Goal: Information Seeking & Learning: Find specific page/section

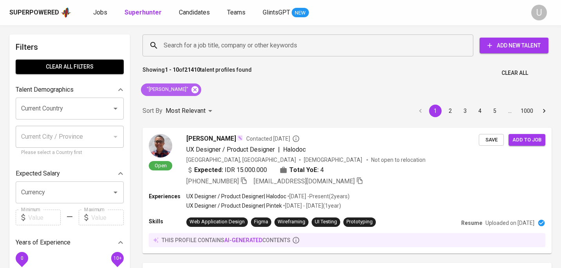
click at [194, 91] on icon at bounding box center [194, 89] width 7 height 7
click at [195, 52] on input "Search for a job title, company or other keywords" at bounding box center [310, 45] width 296 height 15
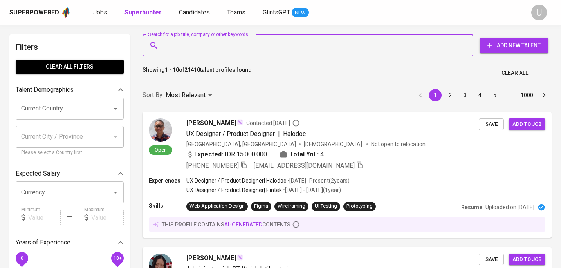
click at [195, 49] on input "Search for a job title, company or other keywords" at bounding box center [310, 45] width 296 height 15
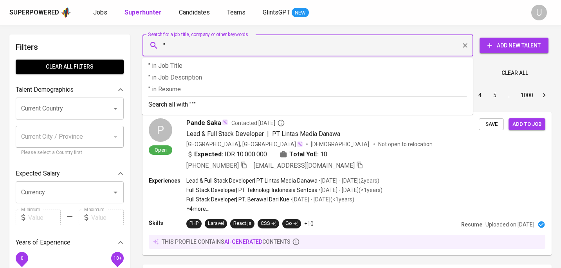
paste input "Prince [PERSON_NAME]"
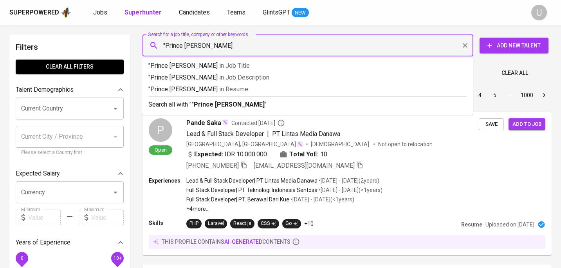
type input ""Prince [PERSON_NAME]""
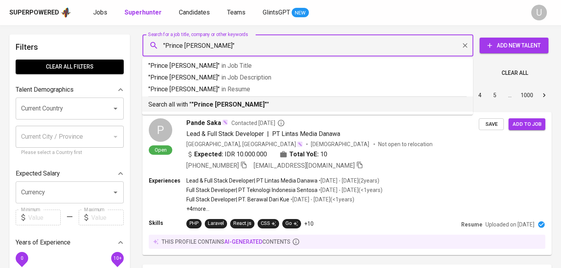
click at [203, 109] on p "Search all with " "Prince [PERSON_NAME]" "" at bounding box center [307, 104] width 318 height 9
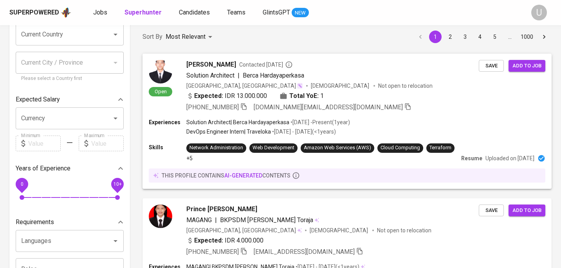
scroll to position [77, 0]
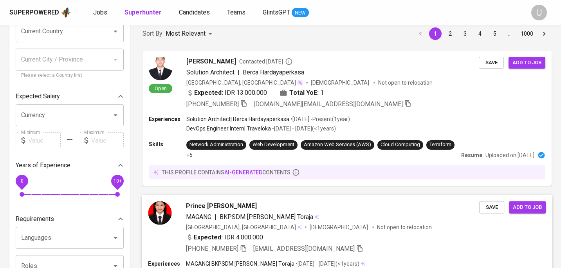
click at [338, 214] on div "MAGANG | BKPSDM [PERSON_NAME] Toraja" at bounding box center [332, 216] width 293 height 9
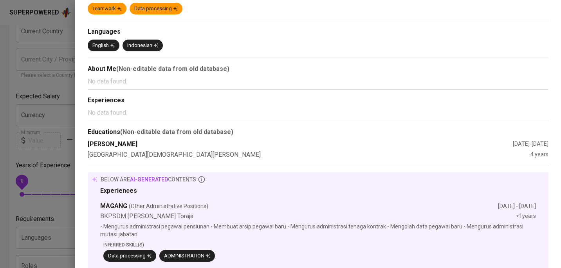
scroll to position [0, 0]
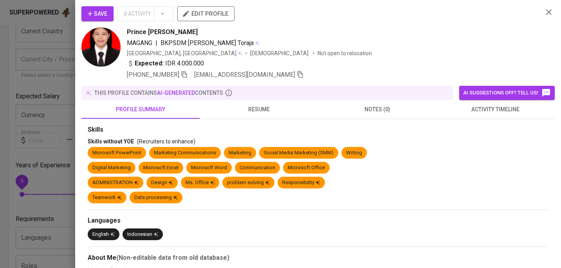
click at [256, 104] on span "resume" at bounding box center [258, 109] width 109 height 10
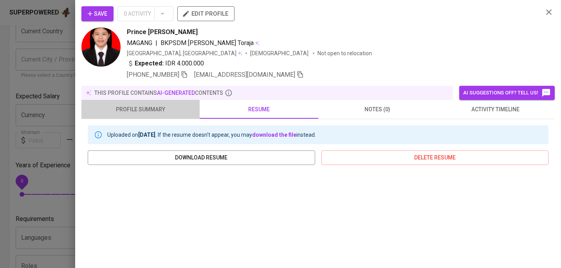
click at [153, 110] on span "profile summary" at bounding box center [140, 109] width 109 height 10
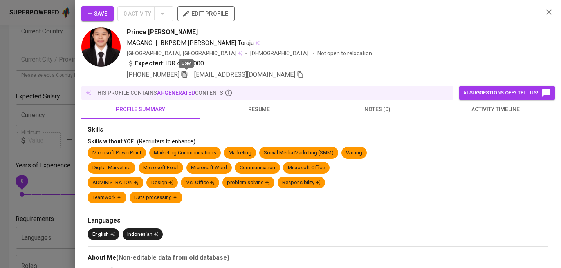
click at [185, 75] on icon "button" at bounding box center [184, 74] width 7 height 7
click at [185, 75] on icon "button" at bounding box center [184, 74] width 5 height 4
click at [550, 14] on icon "button" at bounding box center [548, 11] width 9 height 9
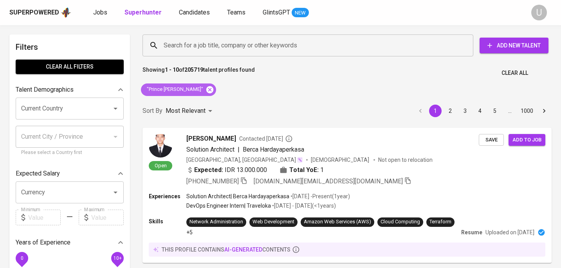
click at [205, 90] on icon at bounding box center [209, 89] width 9 height 9
click at [204, 52] on input "Search for a job title, company or other keywords" at bounding box center [310, 45] width 296 height 15
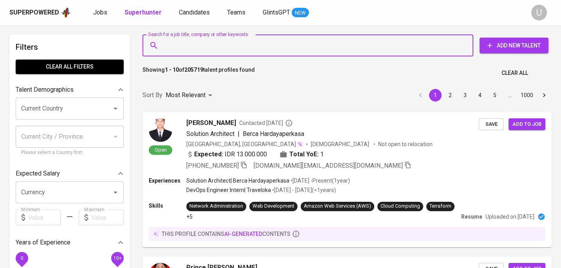
click at [205, 48] on input "Search for a job title, company or other keywords" at bounding box center [310, 45] width 296 height 15
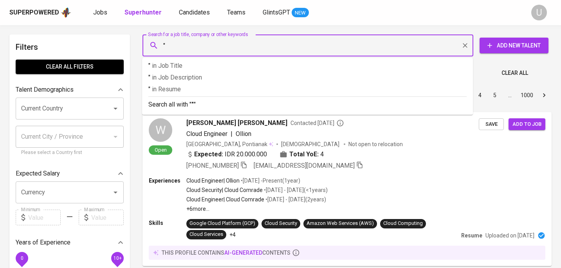
paste input "Dzikra [PERSON_NAME]"
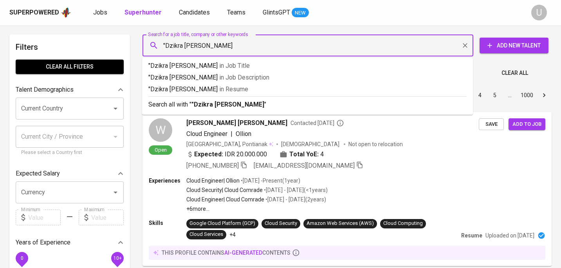
type input ""Dzikra [PERSON_NAME]""
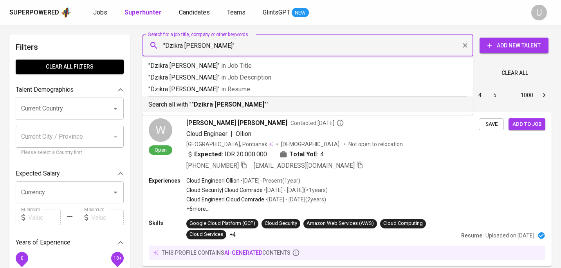
click at [206, 101] on b ""Dzikra [PERSON_NAME]"" at bounding box center [228, 104] width 75 height 7
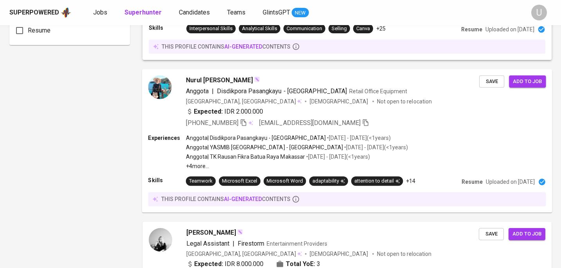
scroll to position [648, 0]
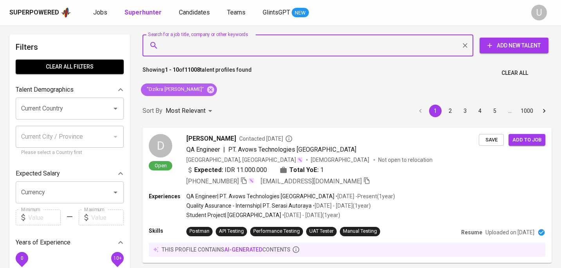
click at [209, 90] on icon at bounding box center [210, 89] width 7 height 7
click at [210, 47] on input "Search for a job title, company or other keywords" at bounding box center [310, 45] width 296 height 15
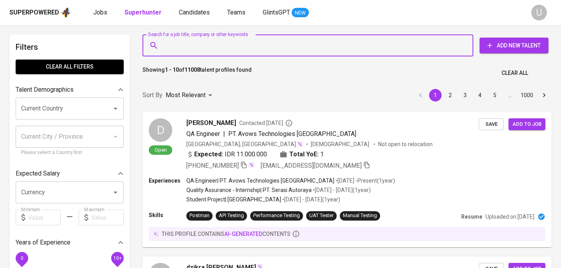
click at [210, 47] on input "Search for a job title, company or other keywords" at bounding box center [310, 45] width 296 height 15
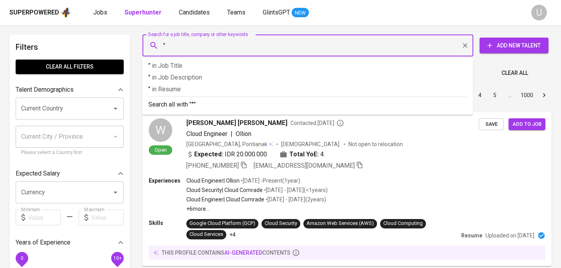
paste input "Kemi Yonaniko"
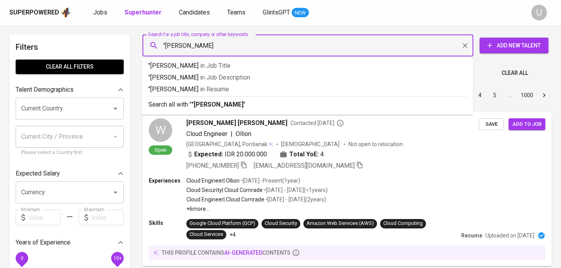
type input ""Kemi Yonaniko""
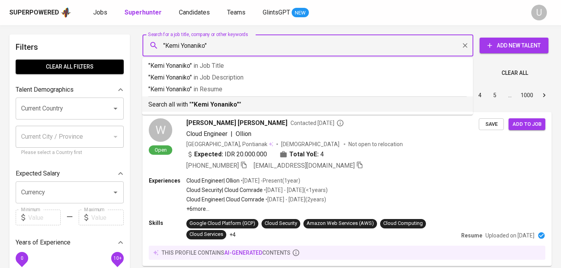
click at [232, 100] on p "Search all with " "Kemi Yonaniko" "" at bounding box center [307, 104] width 318 height 9
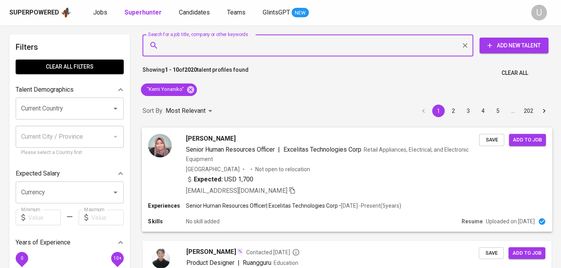
click at [294, 168] on div "Indonesia Not open to relocation" at bounding box center [332, 169] width 293 height 8
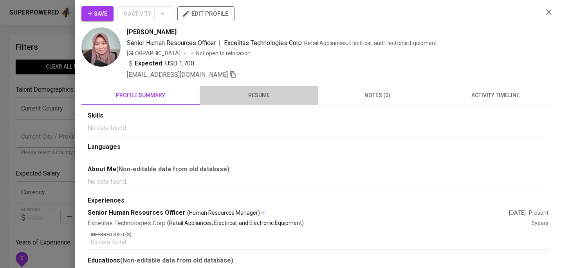
click at [253, 94] on span "resume" at bounding box center [258, 95] width 109 height 10
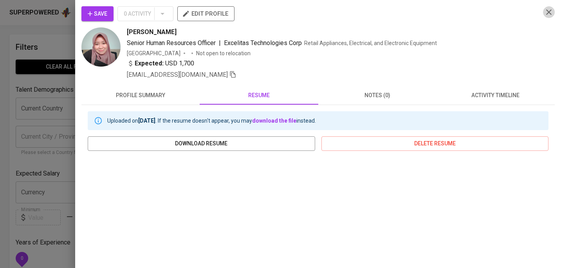
click at [554, 14] on button "button" at bounding box center [549, 12] width 12 height 12
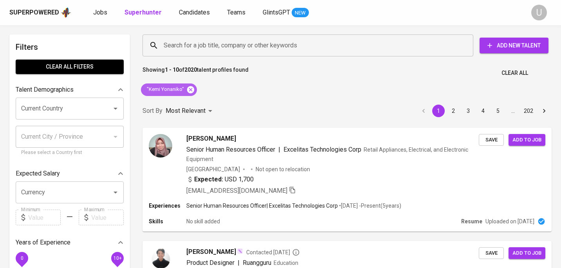
click at [192, 90] on icon at bounding box center [190, 89] width 7 height 7
click at [207, 48] on input "Search for a job title, company or other keywords" at bounding box center [310, 45] width 296 height 15
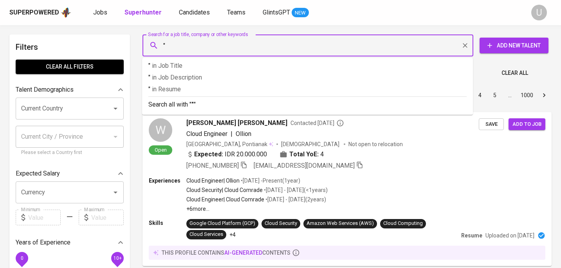
paste input "Billy Kusuma"
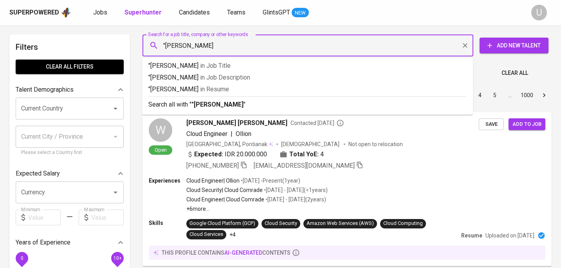
type input ""Billy Kusuma""
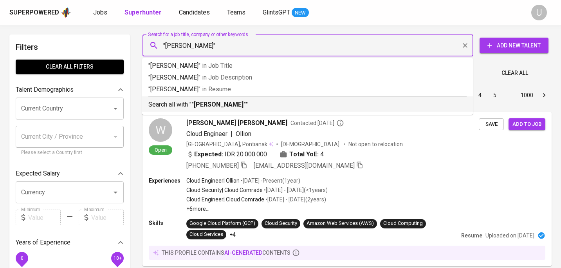
click at [203, 103] on b ""Billy Kusuma"" at bounding box center [218, 104] width 54 height 7
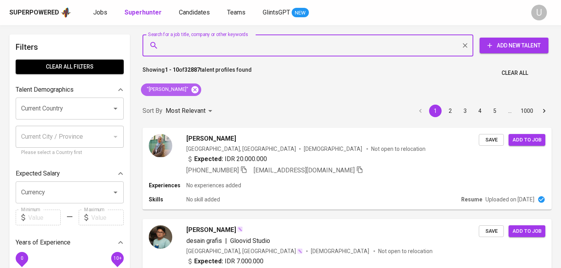
click at [191, 89] on icon at bounding box center [194, 89] width 7 height 7
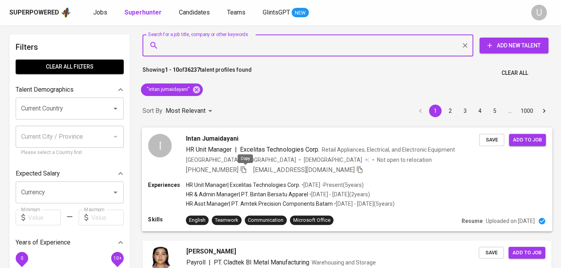
click at [244, 171] on icon "button" at bounding box center [243, 169] width 5 height 7
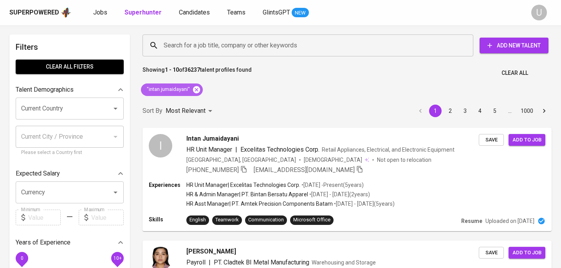
click at [194, 85] on icon at bounding box center [196, 89] width 9 height 9
click at [192, 49] on input "Search for a job title, company or other keywords" at bounding box center [310, 45] width 296 height 15
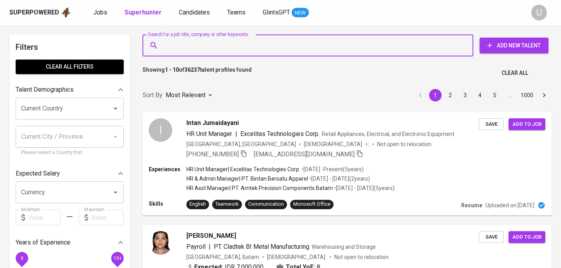
click at [196, 85] on div "Sort By Most Relevant MOST_RELEVANT 1 2 3 4 5 … 1000" at bounding box center [347, 95] width 418 height 24
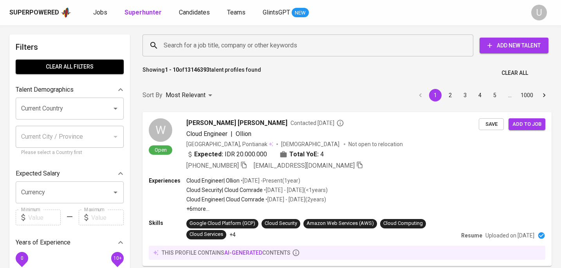
click at [197, 47] on input "Search for a job title, company or other keywords" at bounding box center [310, 45] width 296 height 15
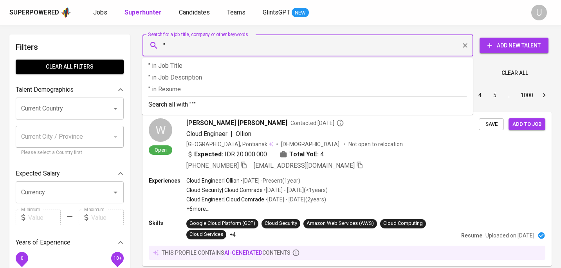
paste input "Risha Uci Romawati (Icha)"
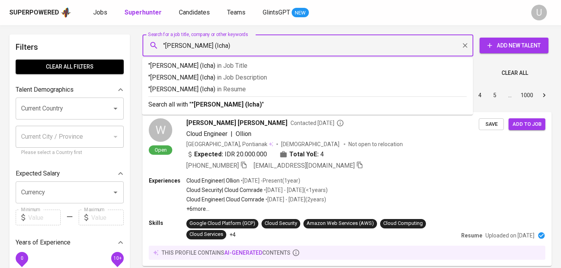
type input ""Risha Uci Romawati (Icha)""
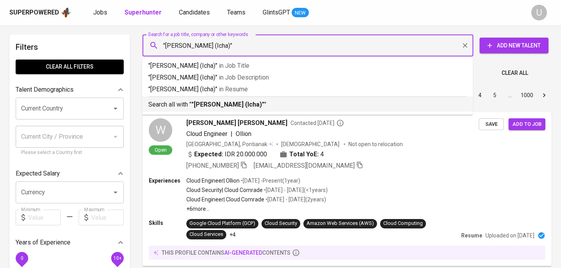
click at [236, 105] on b ""Risha Uci Romawati (Icha)"" at bounding box center [227, 104] width 73 height 7
click at [236, 105] on div "Sort By Most Relevant MOST_RELEVANT 1 2 3 4 5 … 1000" at bounding box center [347, 95] width 418 height 24
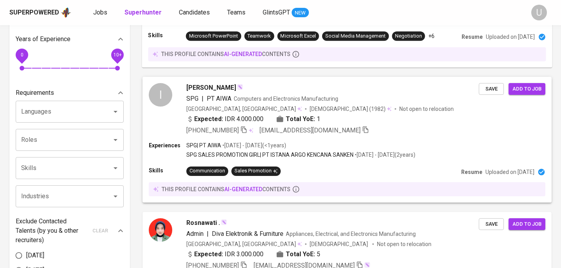
scroll to position [203, 0]
